Goal: Task Accomplishment & Management: Use online tool/utility

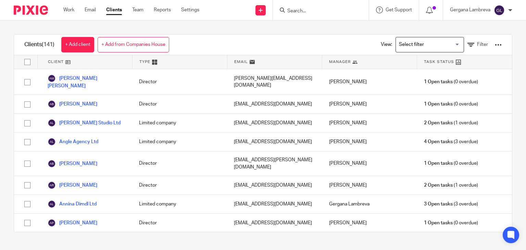
click at [313, 10] on input "Search" at bounding box center [318, 11] width 62 height 6
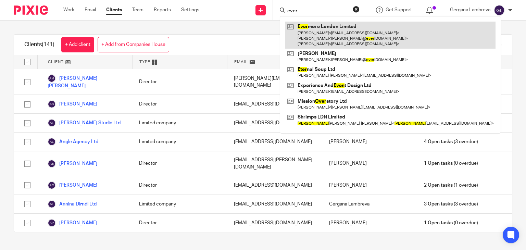
type input "ever"
click at [300, 28] on link at bounding box center [390, 35] width 210 height 27
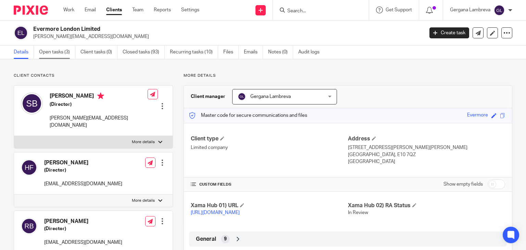
click at [55, 52] on link "Open tasks (3)" at bounding box center [57, 52] width 36 height 13
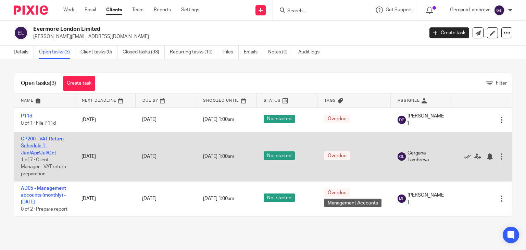
click at [38, 144] on link "CP200 - VAT Return Schedule 1- Jan/Apr/Jul/Oct" at bounding box center [42, 146] width 43 height 19
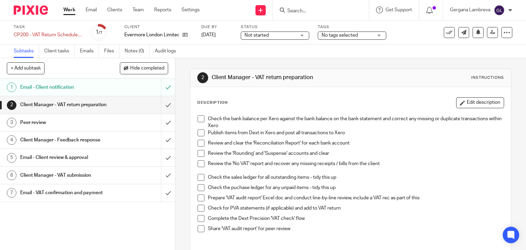
click at [199, 132] on span at bounding box center [201, 132] width 7 height 7
click at [200, 155] on span at bounding box center [201, 153] width 7 height 7
click at [302, 10] on input "Search" at bounding box center [318, 11] width 62 height 6
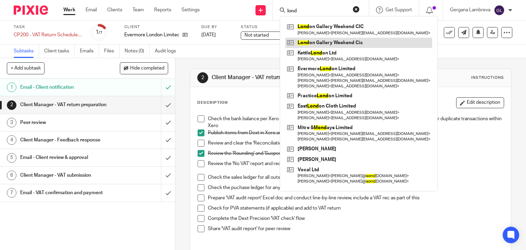
type input "lond"
click at [303, 38] on link at bounding box center [358, 43] width 147 height 10
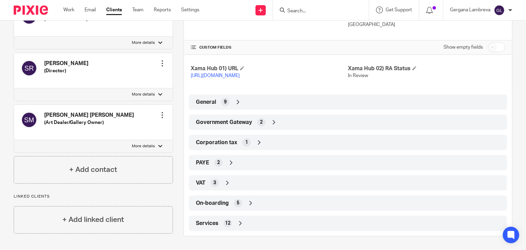
scroll to position [144, 0]
click at [245, 126] on span "Government Gateway" at bounding box center [224, 122] width 56 height 7
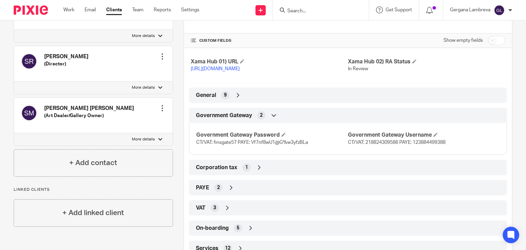
click at [251, 191] on div "PAYE 2" at bounding box center [348, 188] width 308 height 12
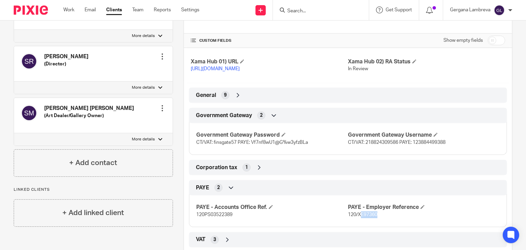
drag, startPoint x: 356, startPoint y: 221, endPoint x: 374, endPoint y: 222, distance: 17.8
click at [374, 217] on span "120/XE97360" at bounding box center [362, 214] width 29 height 5
click at [358, 225] on div "PAYE - Accounts Office Ref. 120PS03522389 PAYE - Employer Reference 120/XE97360" at bounding box center [348, 208] width 318 height 37
drag, startPoint x: 355, startPoint y: 223, endPoint x: 375, endPoint y: 223, distance: 19.5
click at [375, 218] on p "120/XE97360" at bounding box center [424, 214] width 152 height 7
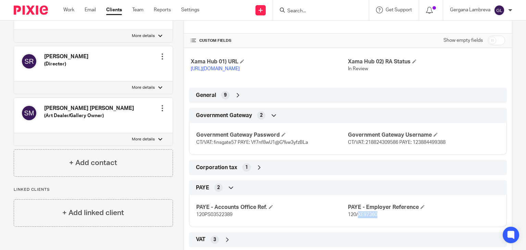
copy span "XE97360"
click at [193, 221] on div "PAYE - Accounts Office Ref. 120PS03522389 PAYE - Employer Reference 120/XE97360" at bounding box center [348, 208] width 318 height 37
copy span "120PS03522389"
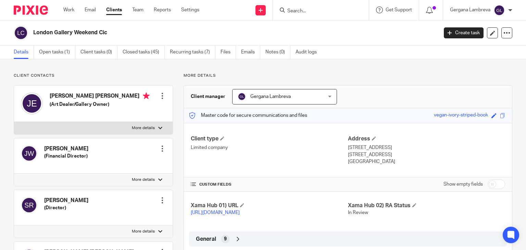
click at [306, 6] on form at bounding box center [323, 10] width 73 height 9
click at [303, 13] on input "Search" at bounding box center [318, 11] width 62 height 6
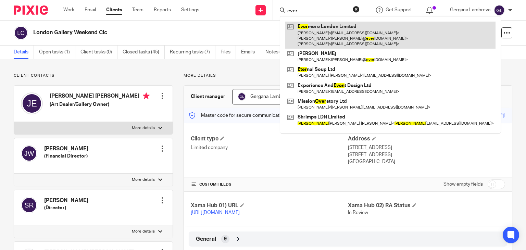
type input "ever"
click at [307, 30] on link at bounding box center [390, 35] width 210 height 27
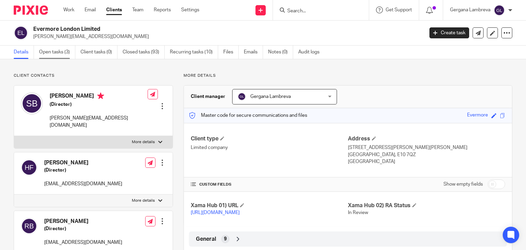
click at [71, 51] on link "Open tasks (3)" at bounding box center [57, 52] width 36 height 13
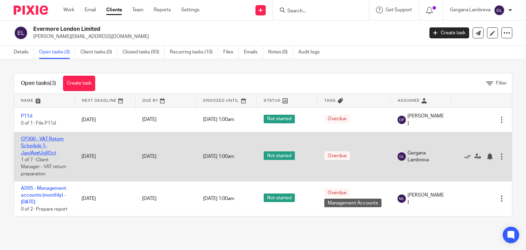
click at [34, 146] on link "CP200 - VAT Return Schedule 1- Jan/Apr/Jul/Oct" at bounding box center [42, 146] width 43 height 19
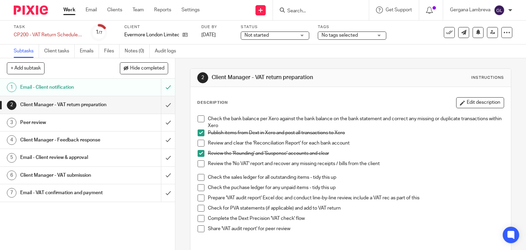
click at [199, 164] on span at bounding box center [201, 163] width 7 height 7
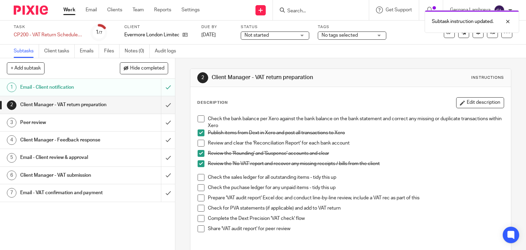
click at [200, 179] on span at bounding box center [201, 177] width 7 height 7
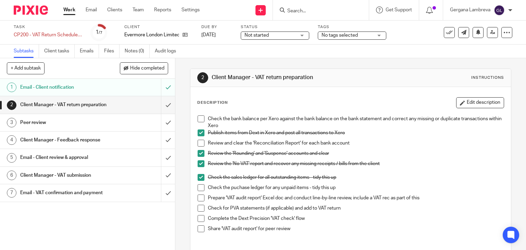
click at [198, 188] on span at bounding box center [201, 187] width 7 height 7
click at [185, 32] on link at bounding box center [183, 35] width 9 height 7
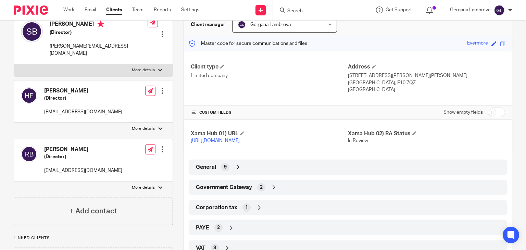
scroll to position [91, 0]
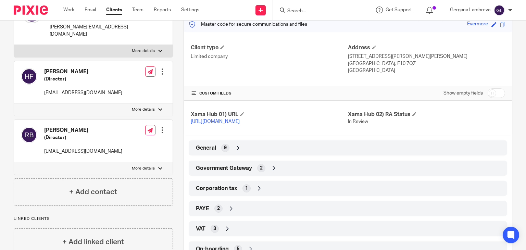
click at [271, 172] on icon at bounding box center [274, 168] width 7 height 7
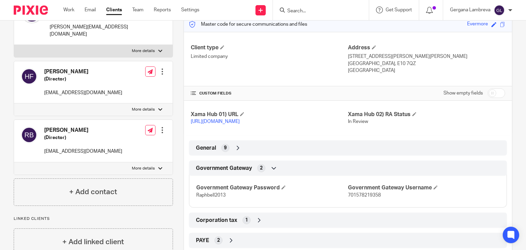
click at [359, 198] on span "701578219358" at bounding box center [364, 195] width 33 height 5
copy span "701578219358"
click at [216, 198] on span "Raphbell2013" at bounding box center [210, 195] width 29 height 5
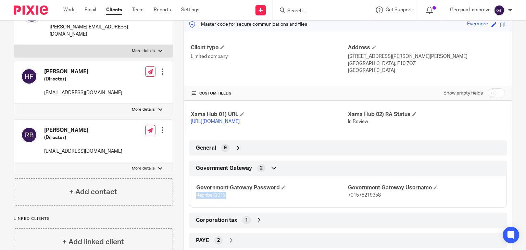
copy span "Raphbell2013"
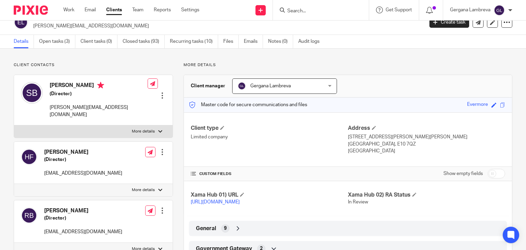
scroll to position [0, 0]
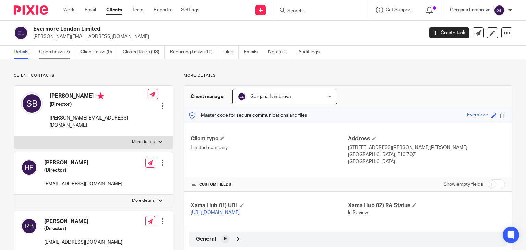
click at [46, 53] on link "Open tasks (3)" at bounding box center [57, 52] width 36 height 13
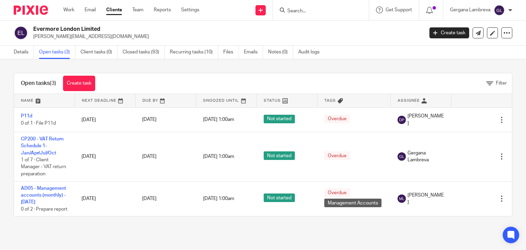
click at [49, 139] on link "CP200 - VAT Return Schedule 1- Jan/Apr/Jul/Oct" at bounding box center [42, 146] width 43 height 19
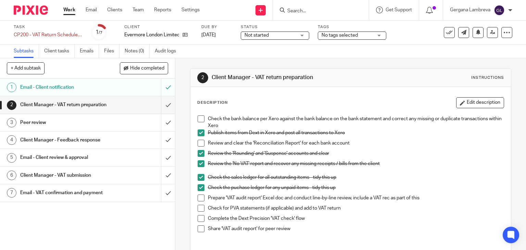
click at [201, 209] on span at bounding box center [201, 208] width 7 height 7
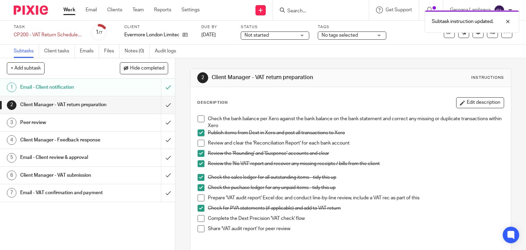
click at [200, 216] on span at bounding box center [201, 218] width 7 height 7
